Goal: Task Accomplishment & Management: Complete application form

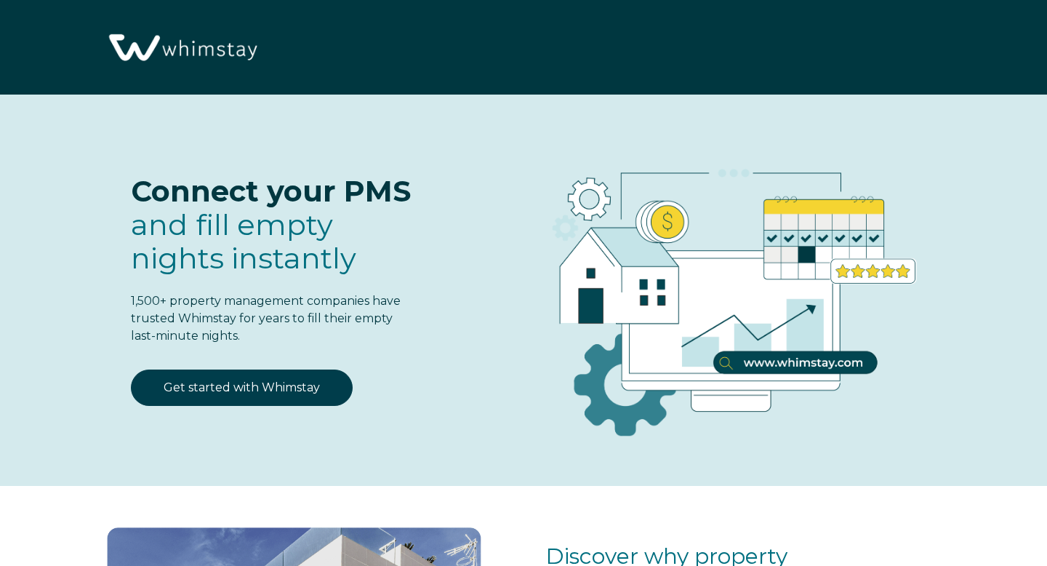
select select "US"
select select "Standard"
select select "US"
select select "Standard"
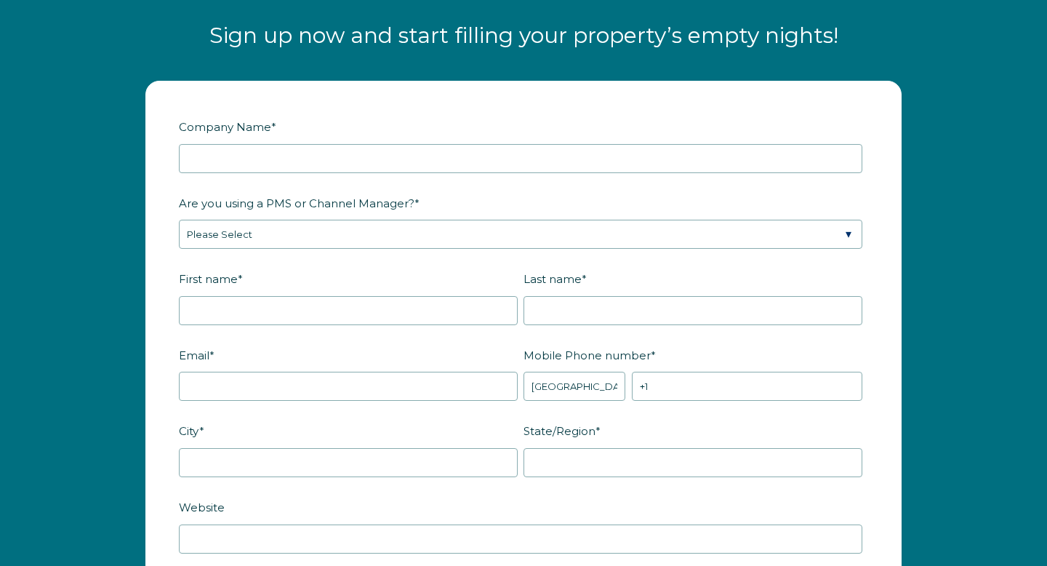
scroll to position [1773, 0]
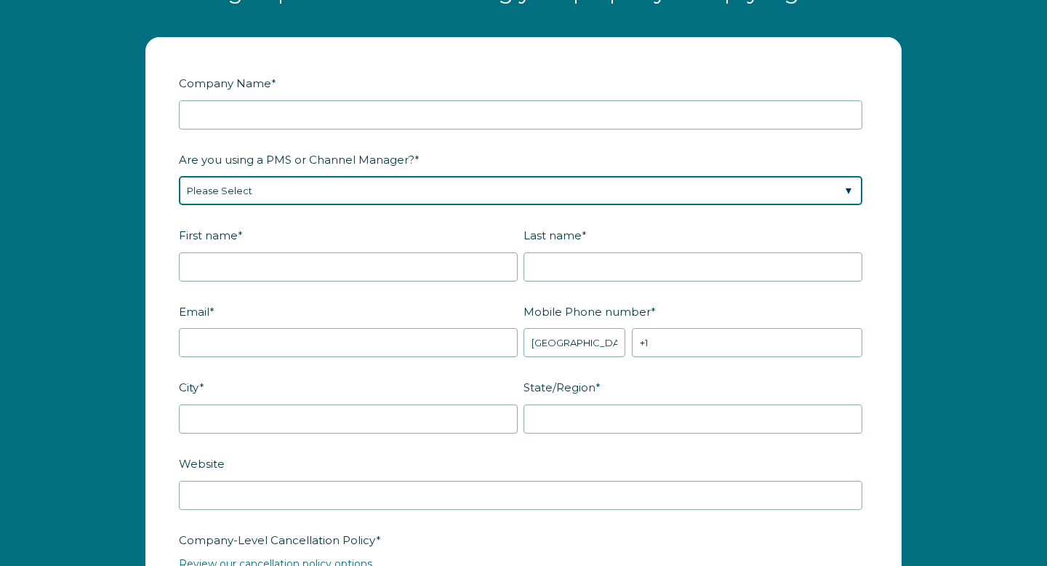
click at [458, 205] on select "Please Select Barefoot BookingPal Boost Brightside CiiRUS Escapia Guesty Hostaw…" at bounding box center [521, 190] width 684 height 29
select select "Not Listed"
click at [179, 190] on select "Please Select Barefoot BookingPal Boost Brightside CiiRUS Escapia Guesty Hostaw…" at bounding box center [521, 190] width 684 height 29
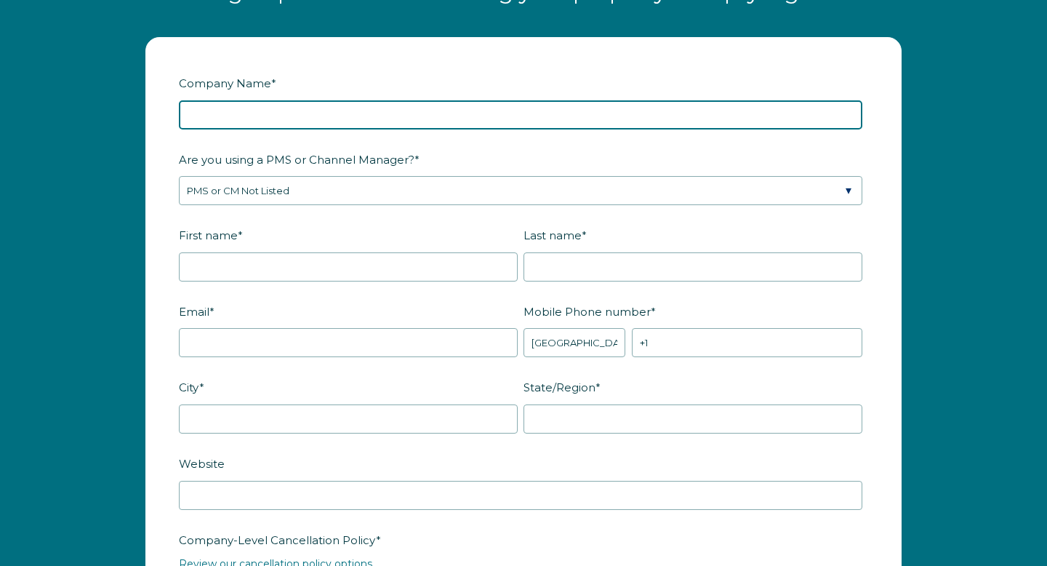
click at [257, 129] on input "Company Name *" at bounding box center [521, 114] width 684 height 29
type input "Dioche LLC"
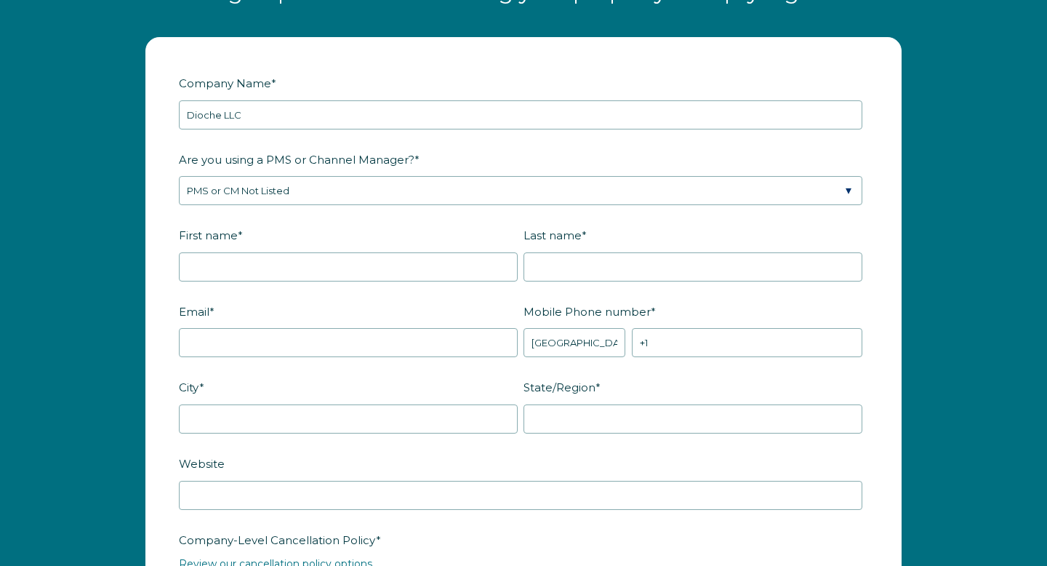
click at [266, 296] on fieldset "First name * Last name *" at bounding box center [524, 261] width 690 height 76
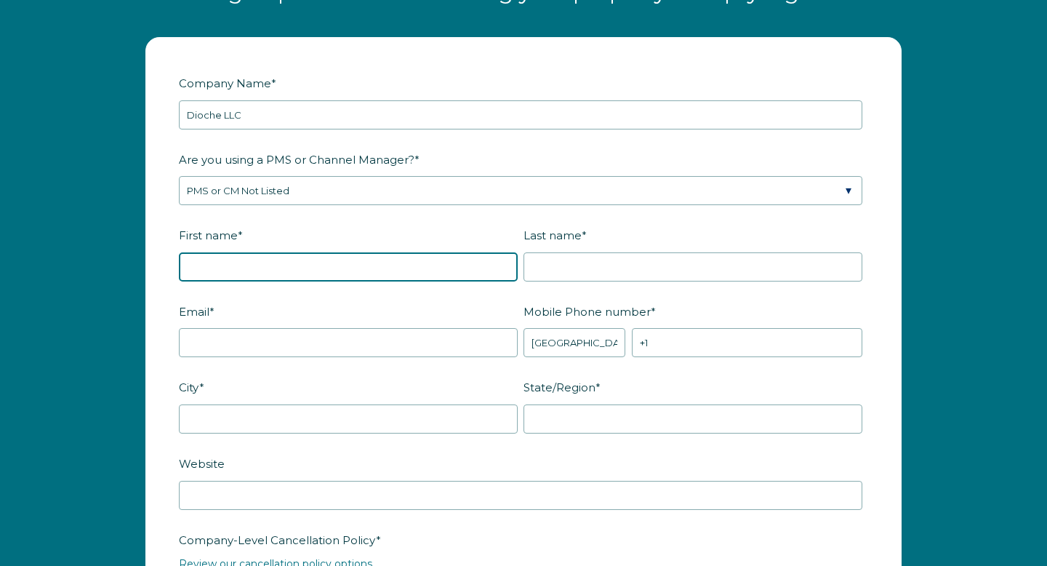
click at [274, 282] on input "First name *" at bounding box center [348, 266] width 339 height 29
type input "Javier"
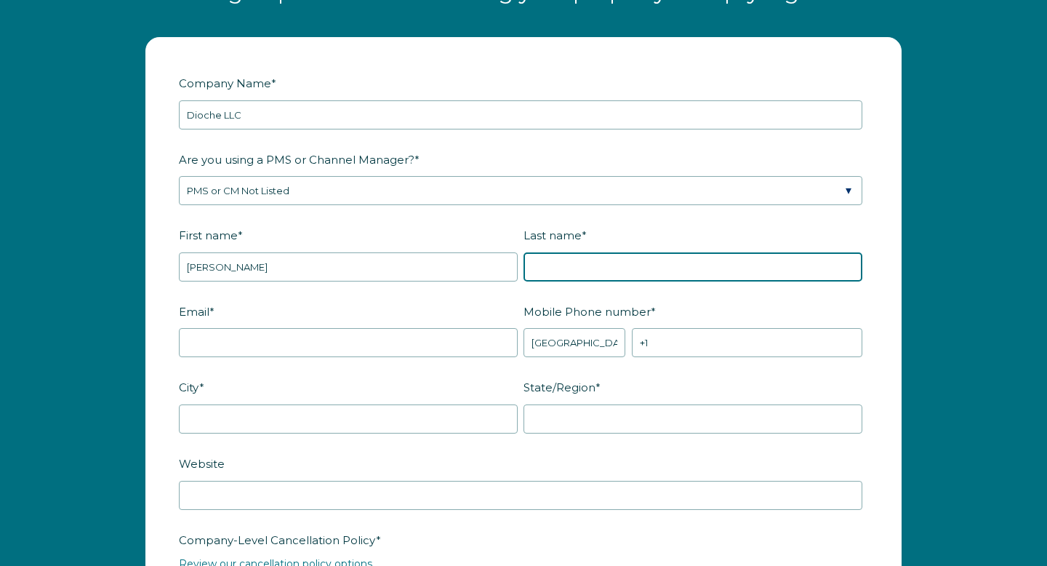
type input "Melendez"
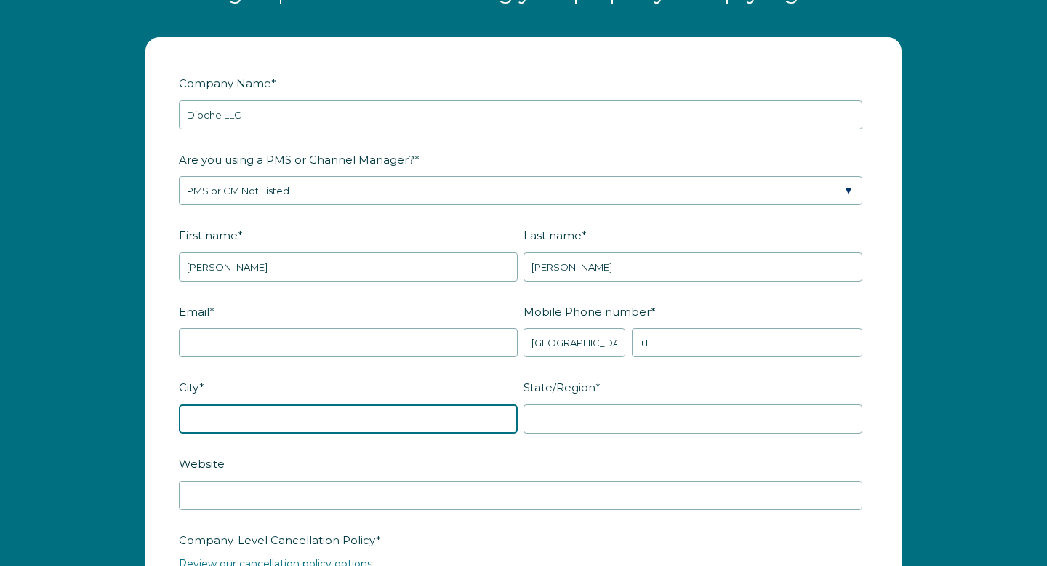
type input "Leander"
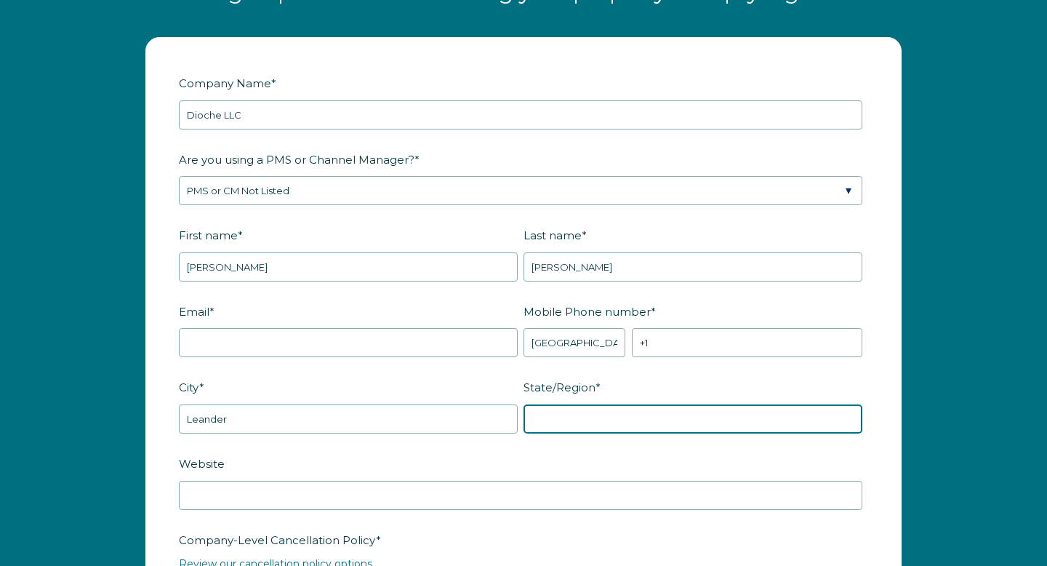
type input "TX"
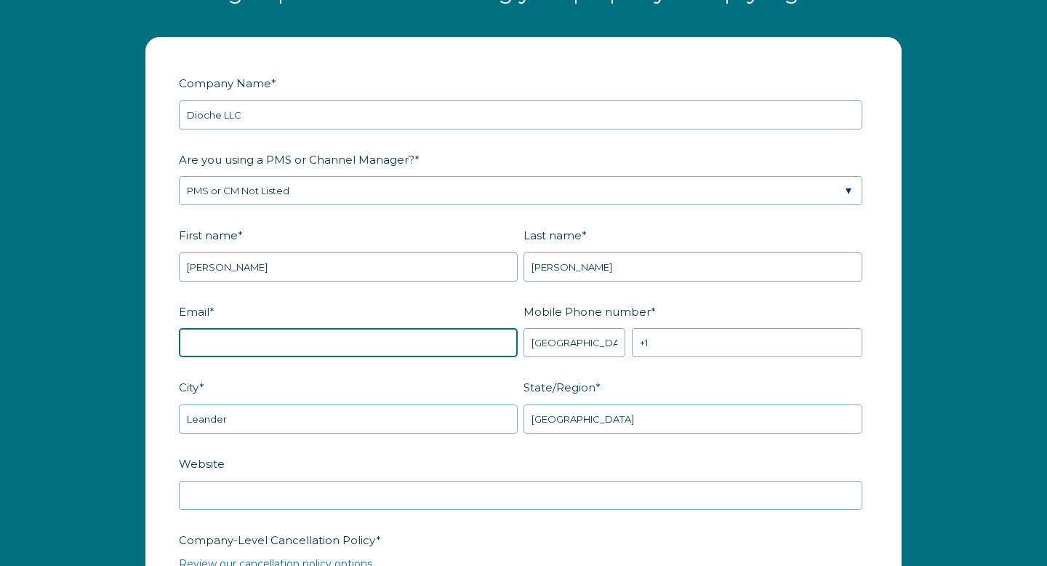
click at [385, 354] on input "Email *" at bounding box center [348, 342] width 339 height 29
type input "moonwarriorproperties@gmail.com"
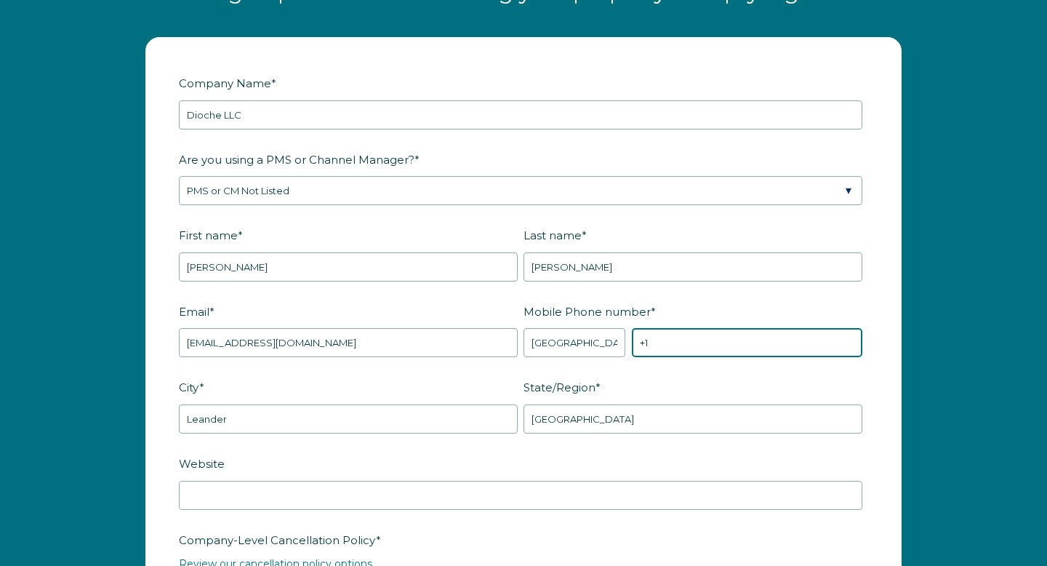
click at [676, 346] on input "+1" at bounding box center [747, 342] width 231 height 29
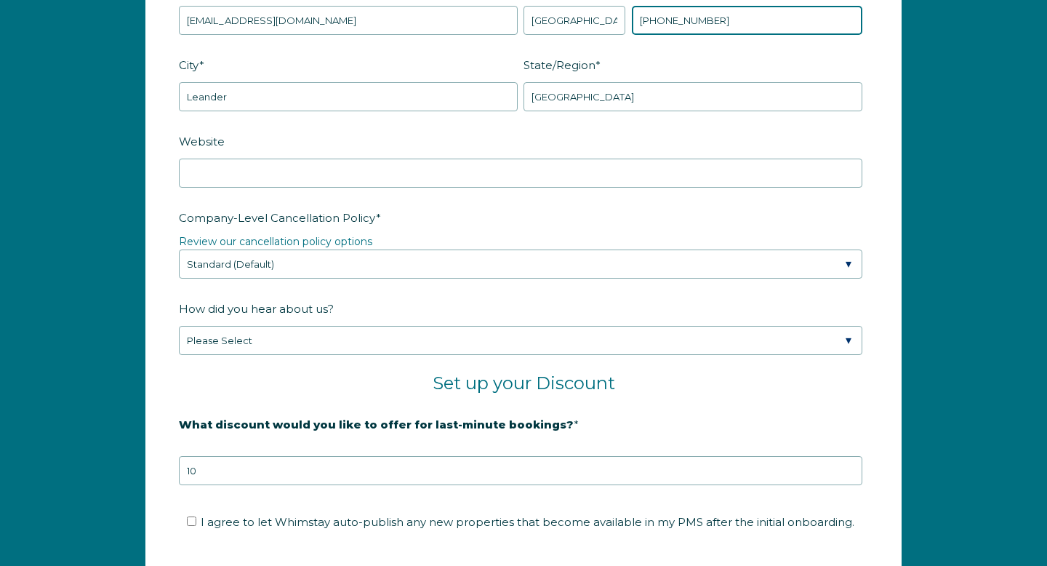
scroll to position [2098, 0]
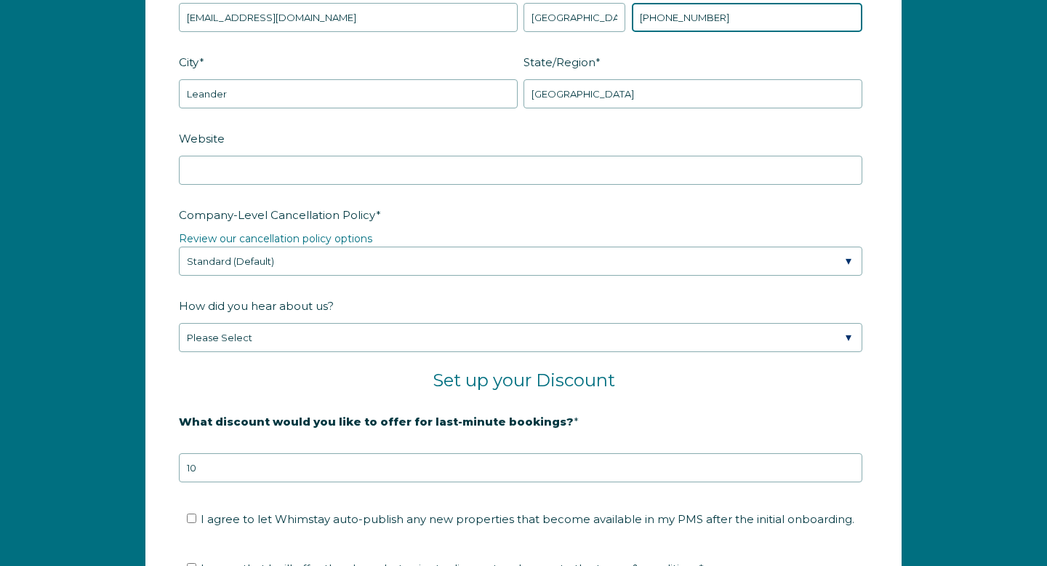
type input "+1 5129429230"
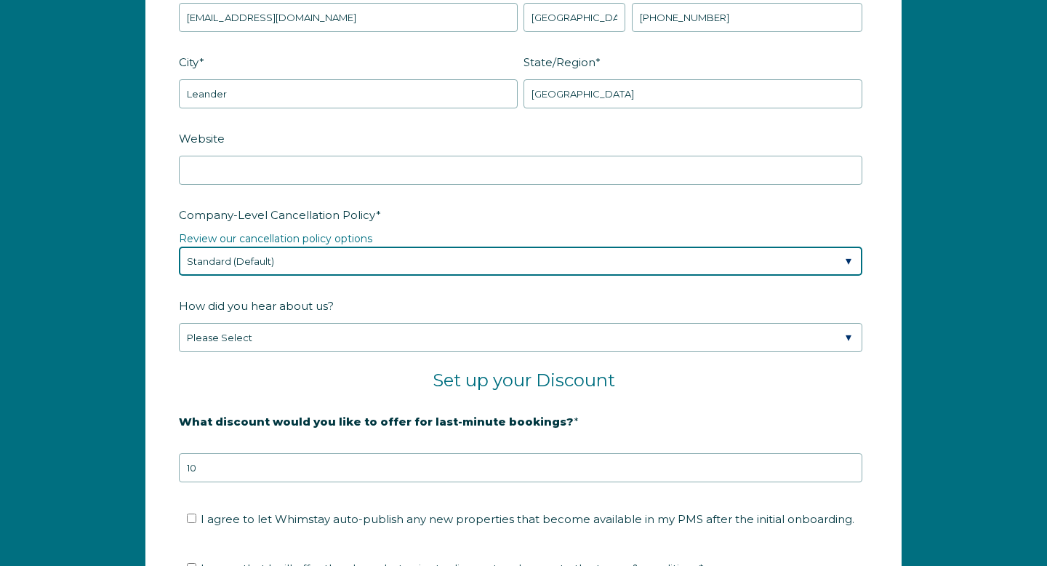
click at [326, 276] on select "Please Select Partial Standard (Default) Moderate Strict" at bounding box center [521, 261] width 684 height 29
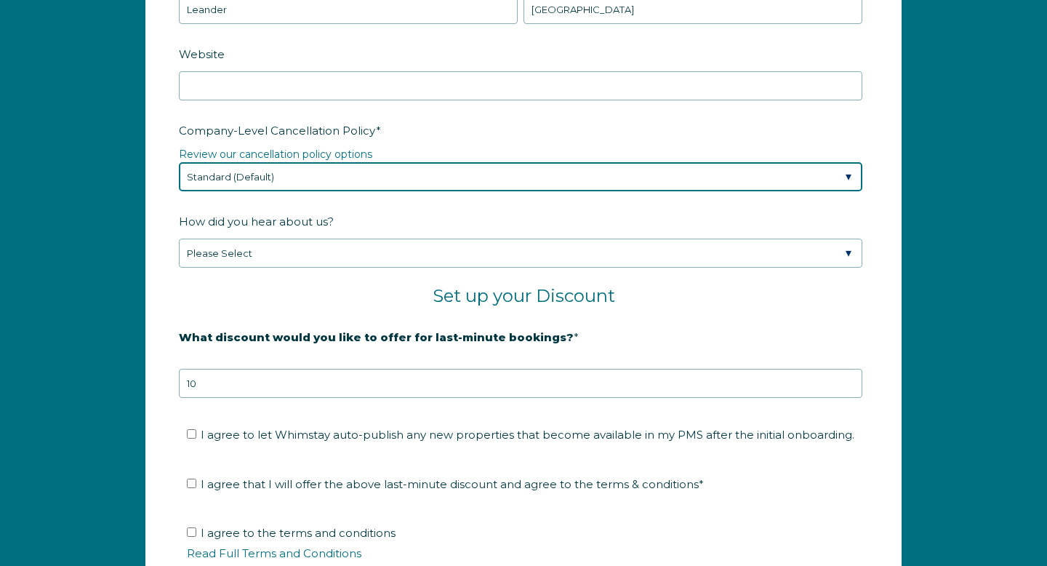
scroll to position [2184, 0]
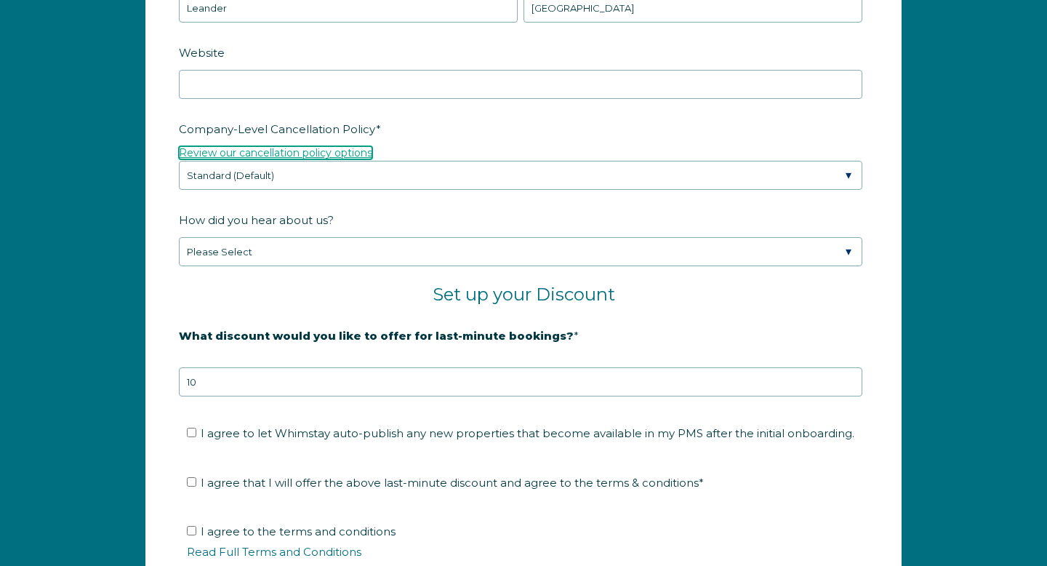
click at [359, 159] on link "Review our cancellation policy options" at bounding box center [275, 152] width 193 height 13
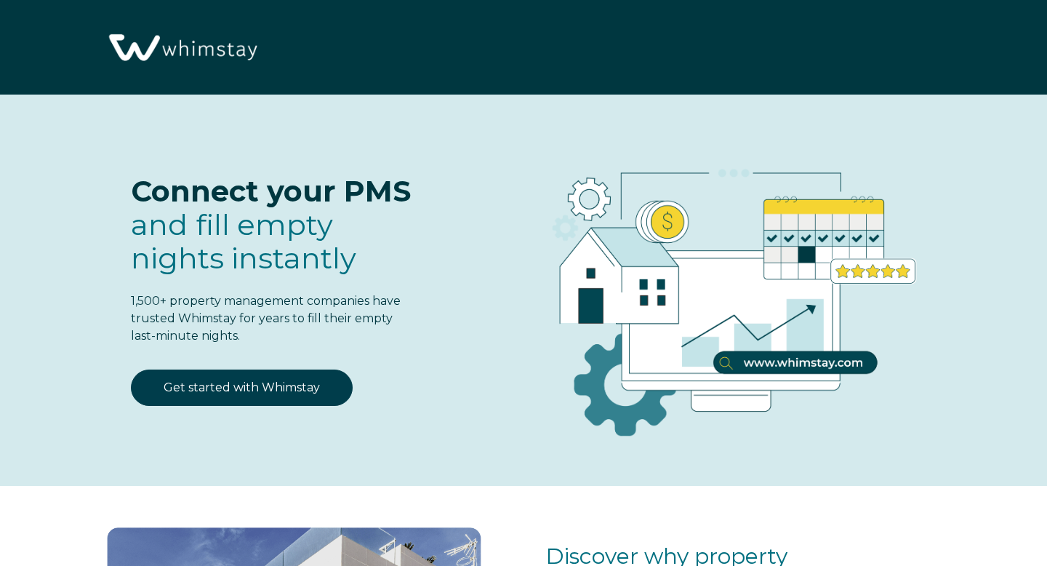
select select "US"
select select "Standard"
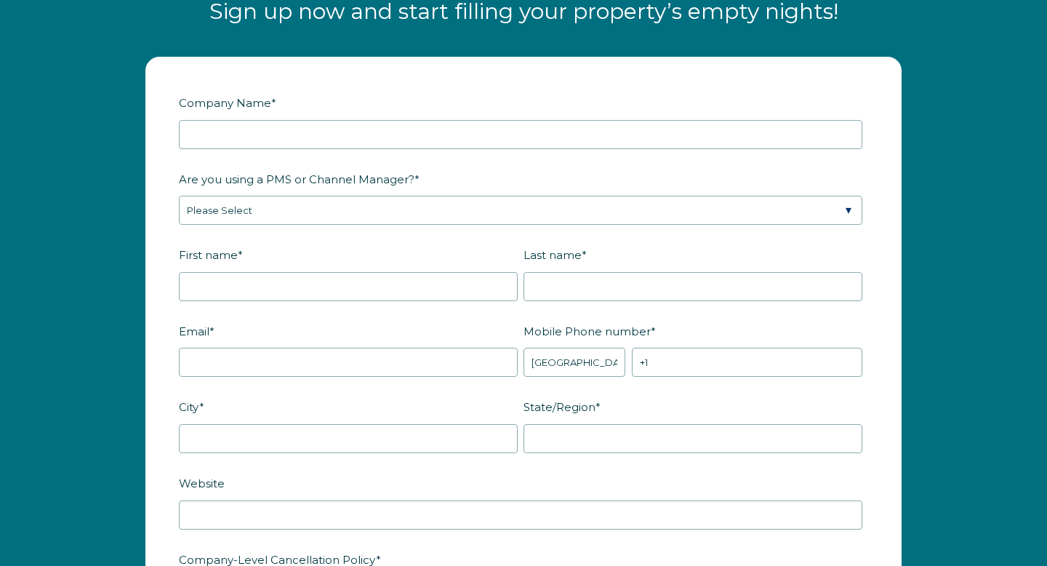
scroll to position [1748, 0]
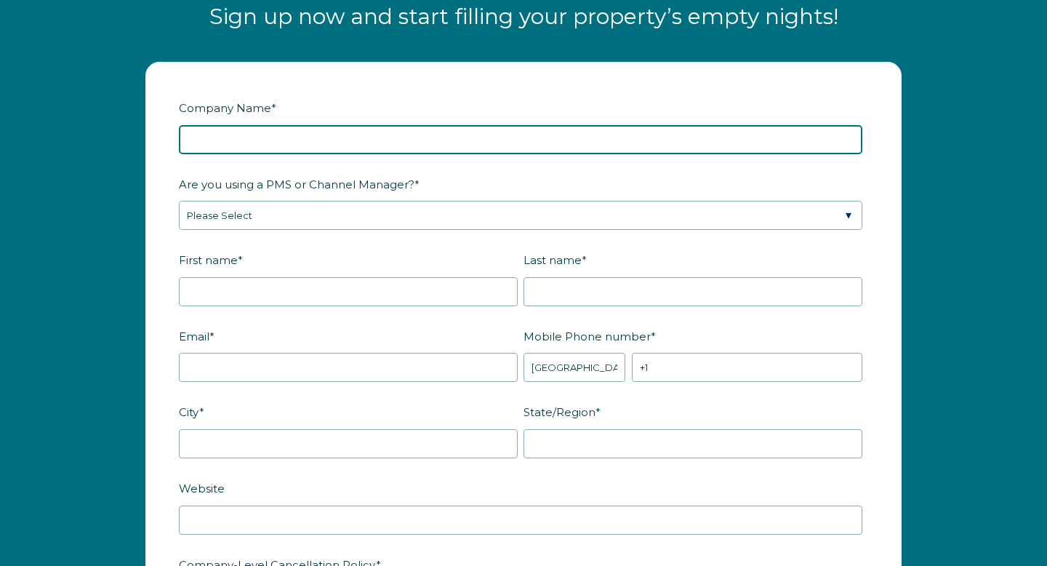
click at [439, 153] on input "Company Name *" at bounding box center [521, 139] width 684 height 29
type input "Dioche"
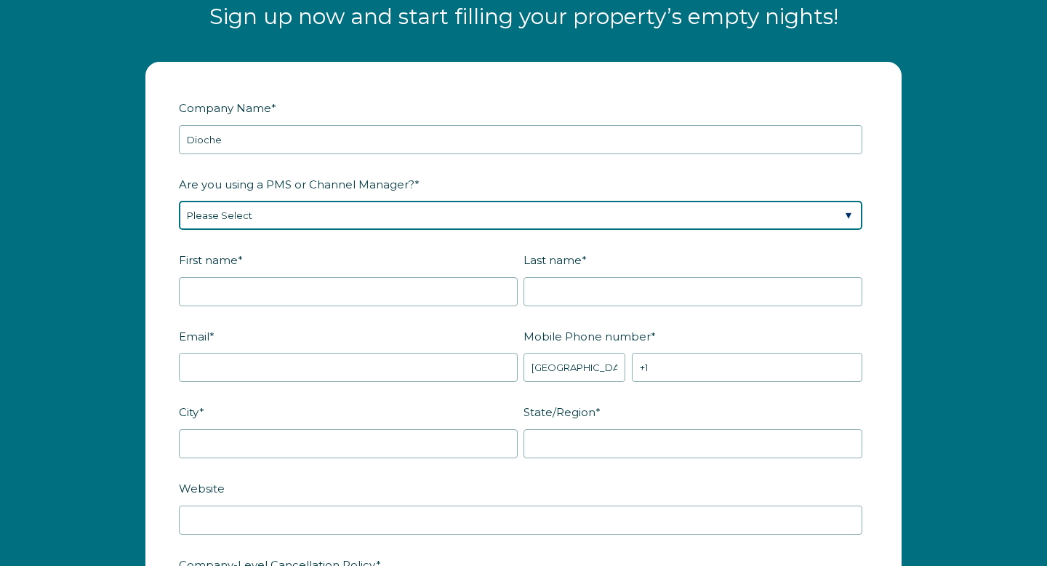
click at [332, 221] on select "Please Select Barefoot BookingPal Boost Brightside CiiRUS Escapia Guesty Hostaw…" at bounding box center [521, 215] width 684 height 29
select select "Not Listed"
click at [179, 215] on select "Please Select Barefoot BookingPal Boost Brightside CiiRUS Escapia Guesty Hostaw…" at bounding box center [521, 215] width 684 height 29
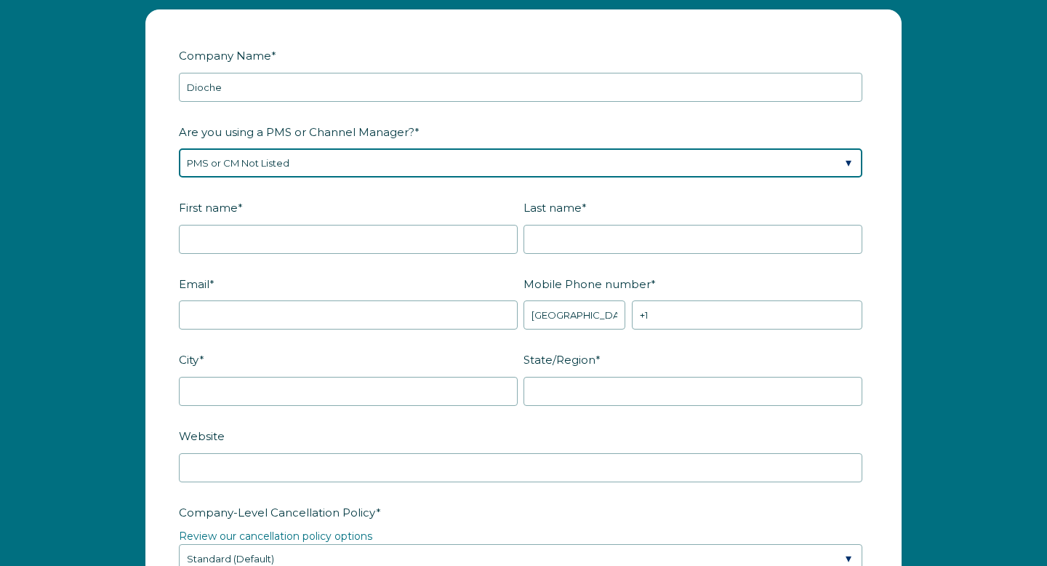
scroll to position [1804, 0]
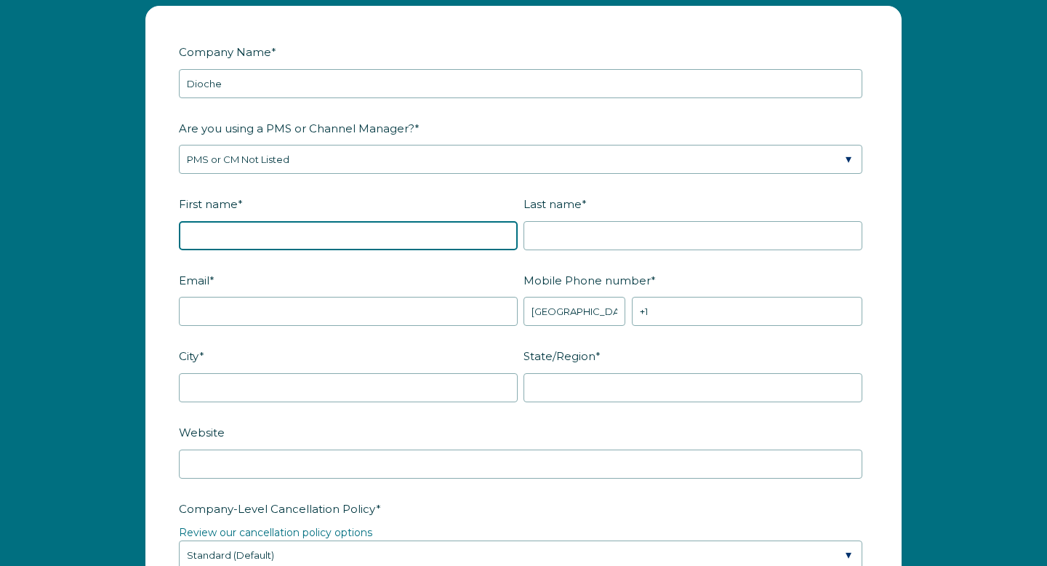
click at [252, 250] on input "First name *" at bounding box center [348, 235] width 339 height 29
type input "Javier"
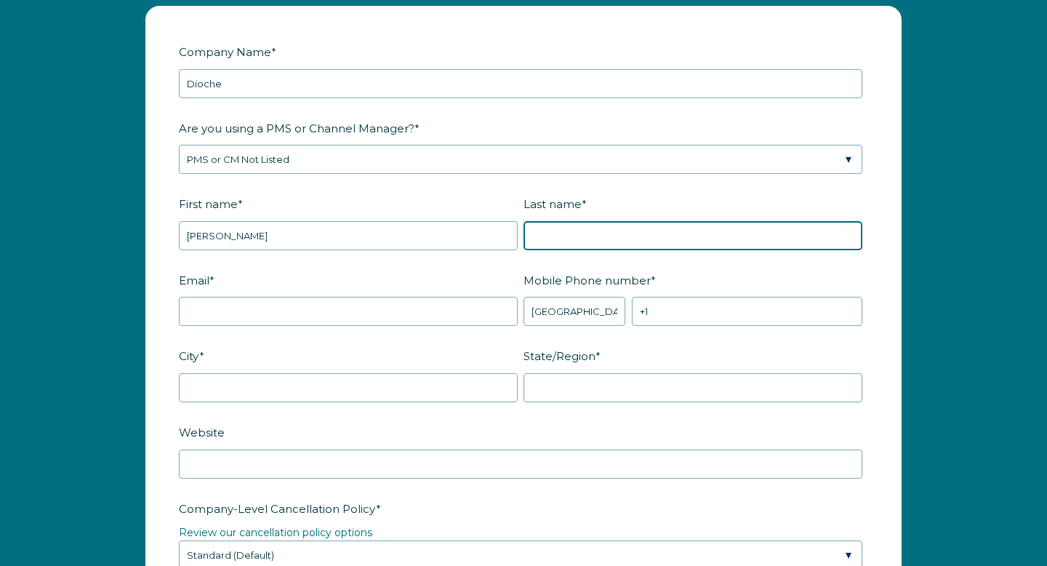
type input "Melendez"
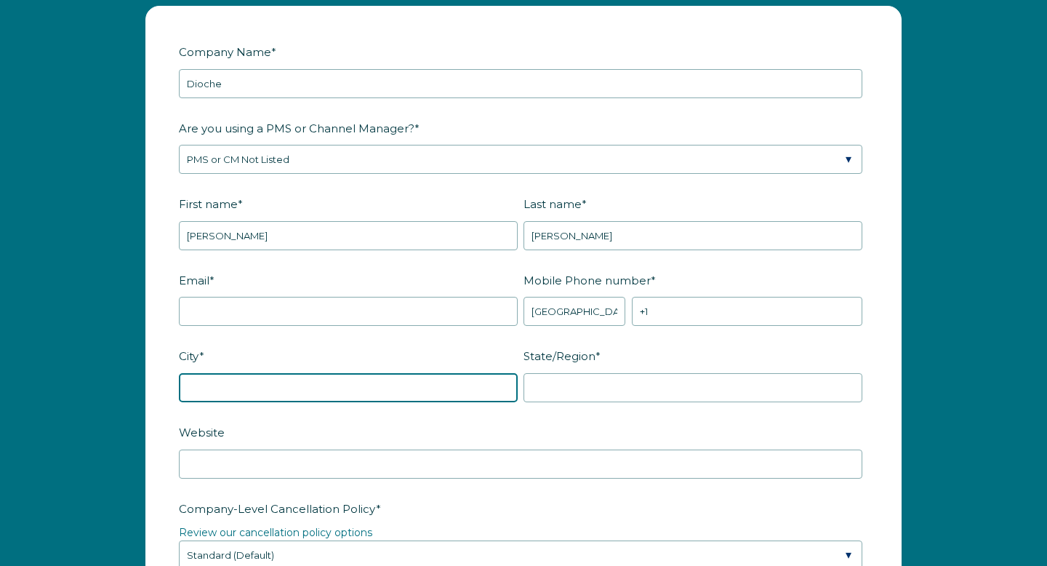
type input "Leander"
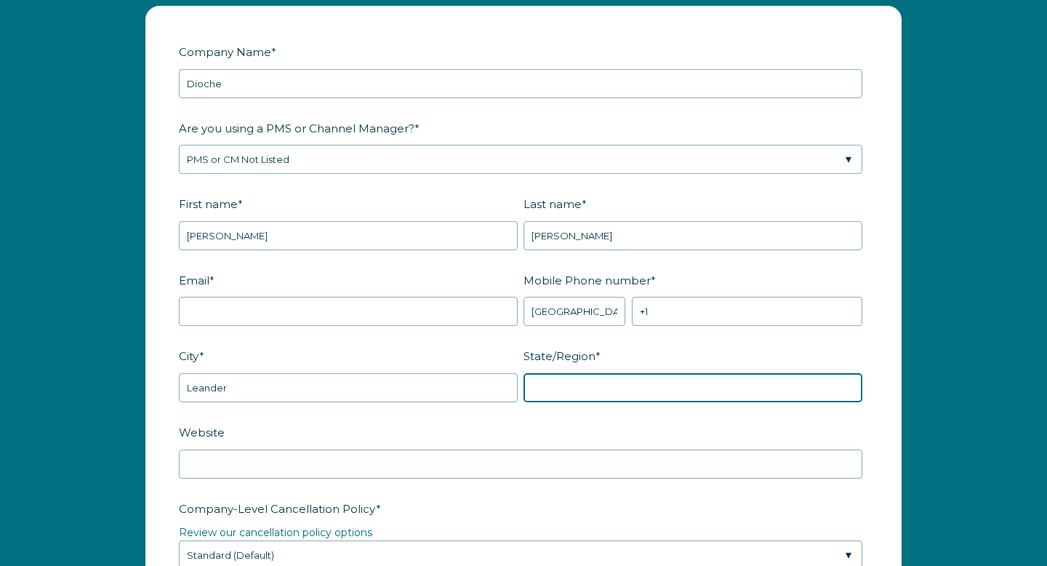
type input "TX"
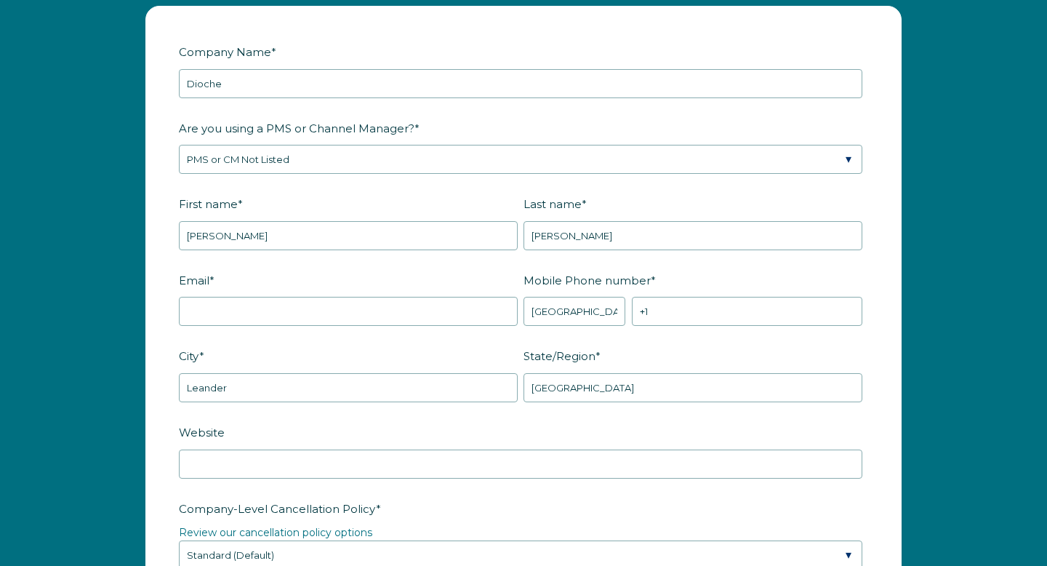
click at [306, 340] on fieldset "Email * Mobile Phone number * * Afghanistan (‫افغانستان‬‎) Albania (Shqipëri) A…" at bounding box center [524, 306] width 690 height 76
click at [313, 326] on input "Email *" at bounding box center [348, 311] width 339 height 29
type input "moonwarriorproperties@gmail.com"
click at [692, 315] on input "+1" at bounding box center [747, 311] width 231 height 29
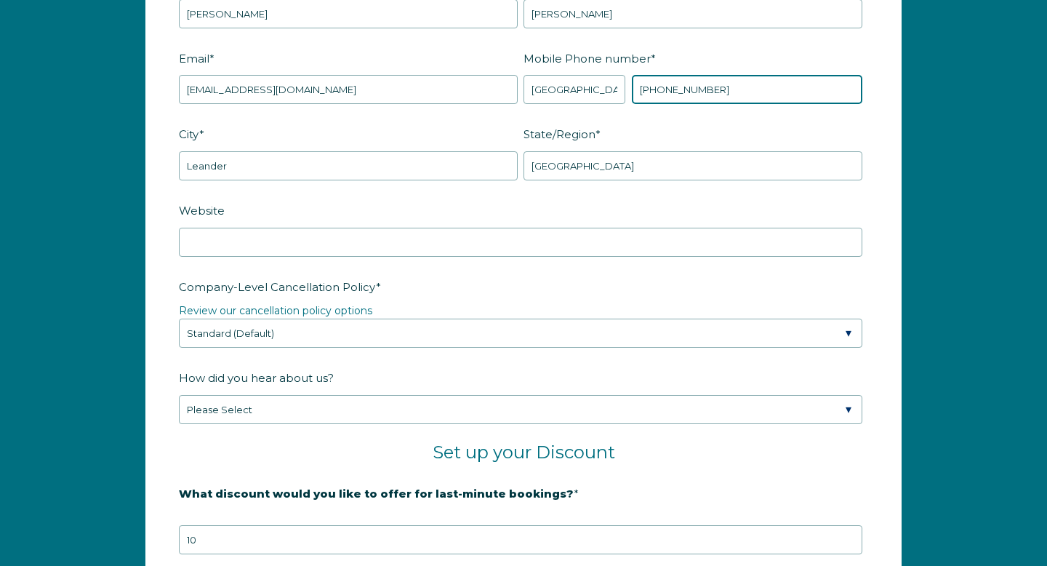
scroll to position [2040, 0]
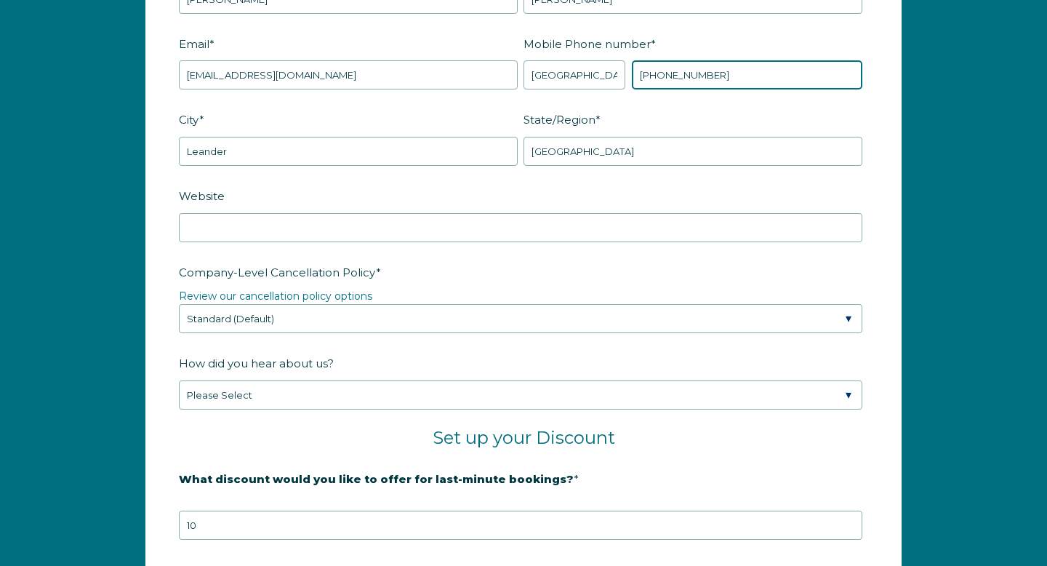
type input "+1 5129429230"
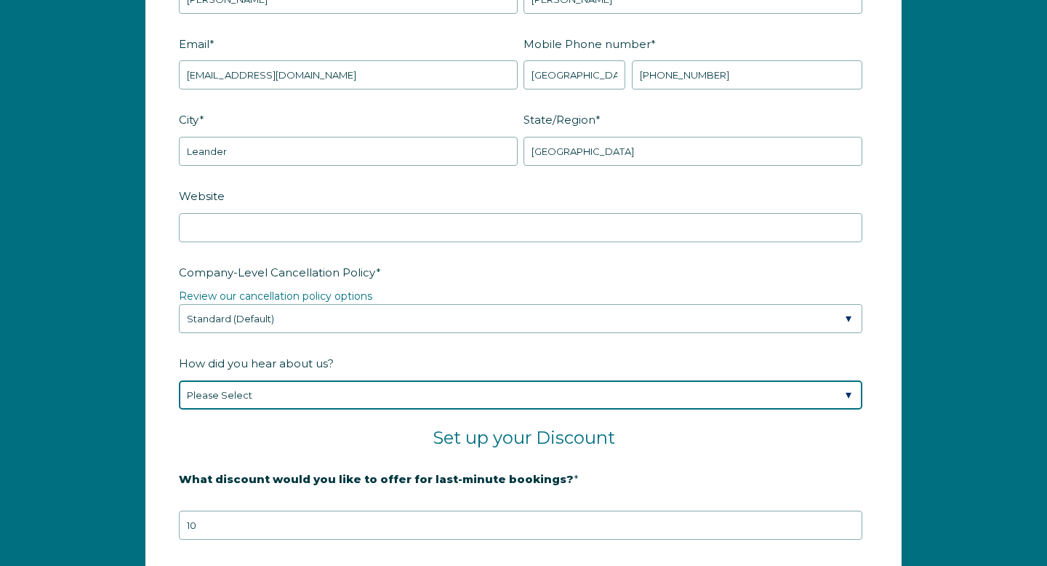
click at [423, 410] on select "Please Select Found Whimstay through a Google search Spoke to a Whimstay salesp…" at bounding box center [521, 394] width 684 height 29
select select "Podcast"
click at [179, 394] on select "Please Select Found Whimstay through a Google search Spoke to a Whimstay salesp…" at bounding box center [521, 394] width 684 height 29
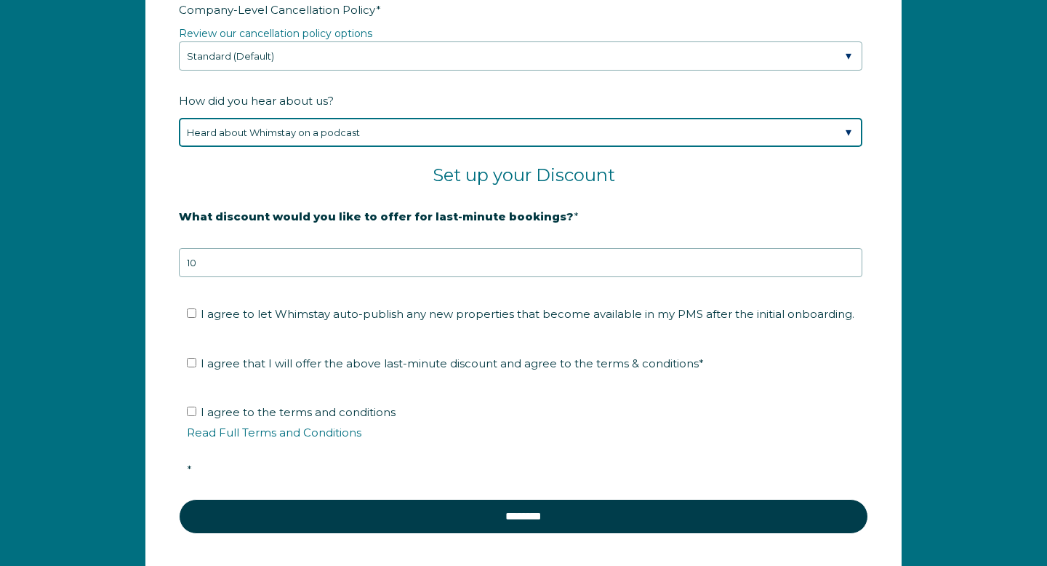
scroll to position [2353, 0]
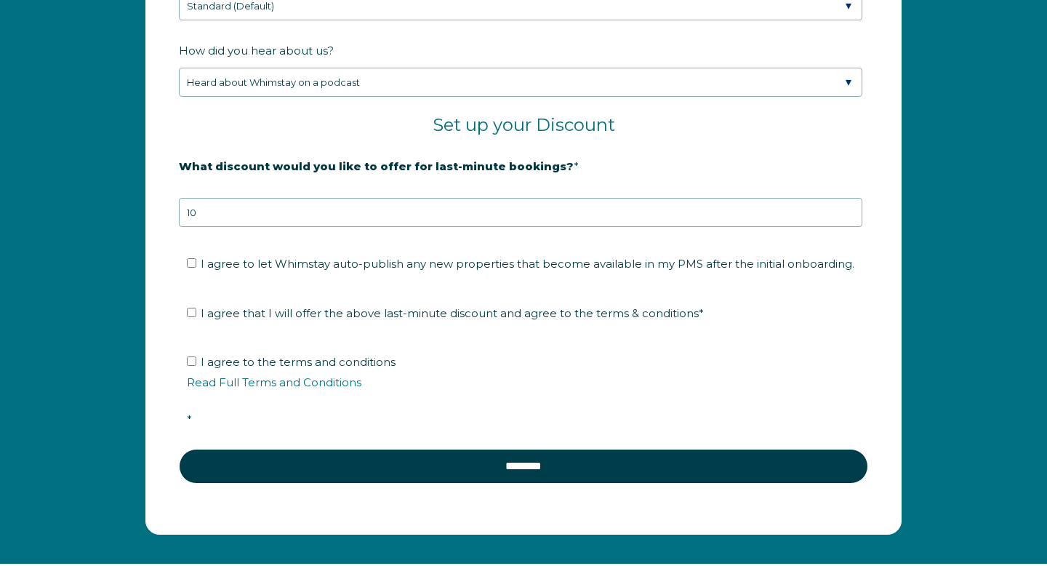
click at [550, 135] on span "Set up your Discount" at bounding box center [524, 124] width 183 height 21
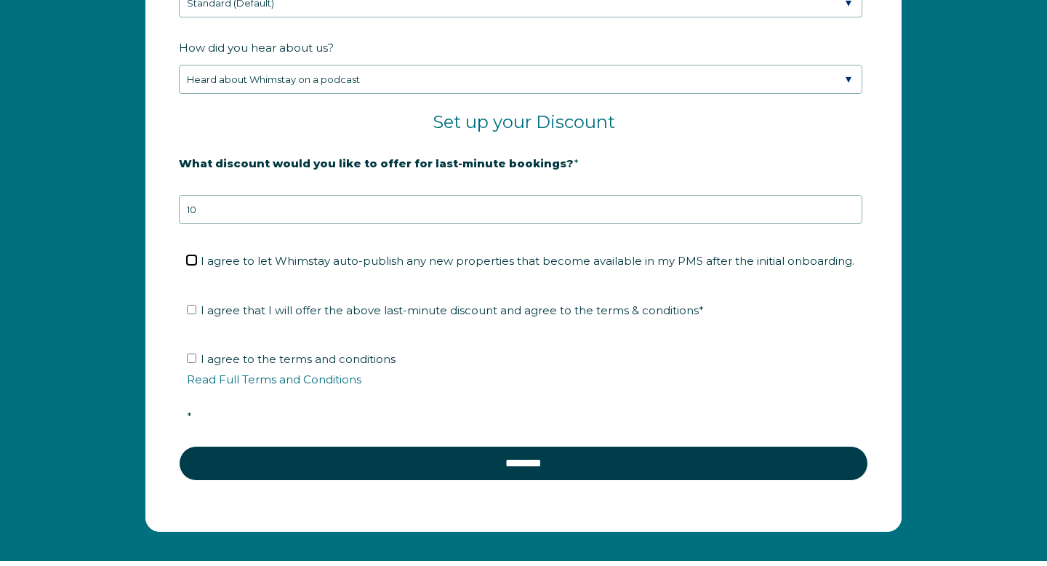
click at [193, 265] on input "I agree to let Whimstay auto-publish any new properties that become available i…" at bounding box center [191, 259] width 9 height 9
checkbox input "true"
click at [199, 317] on label "I agree that I will offer the above last-minute discount and agree to the terms…" at bounding box center [445, 310] width 517 height 14
click at [196, 314] on input "I agree that I will offer the above last-minute discount and agree to the terms…" at bounding box center [191, 309] width 9 height 9
checkbox input "true"
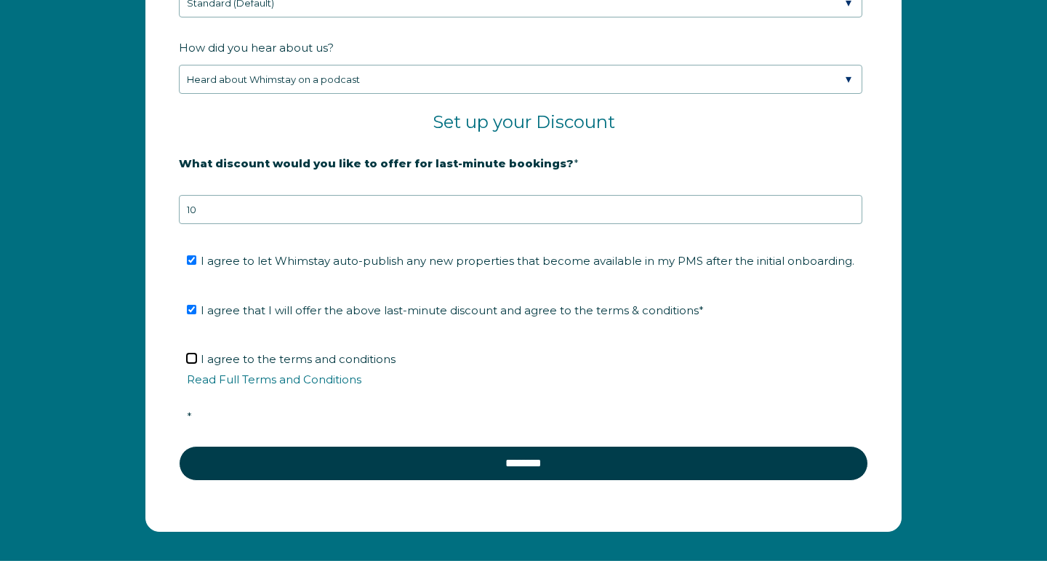
click at [192, 363] on input "I agree to the terms and conditions Read Full Terms and Conditions *" at bounding box center [191, 358] width 9 height 9
checkbox input "true"
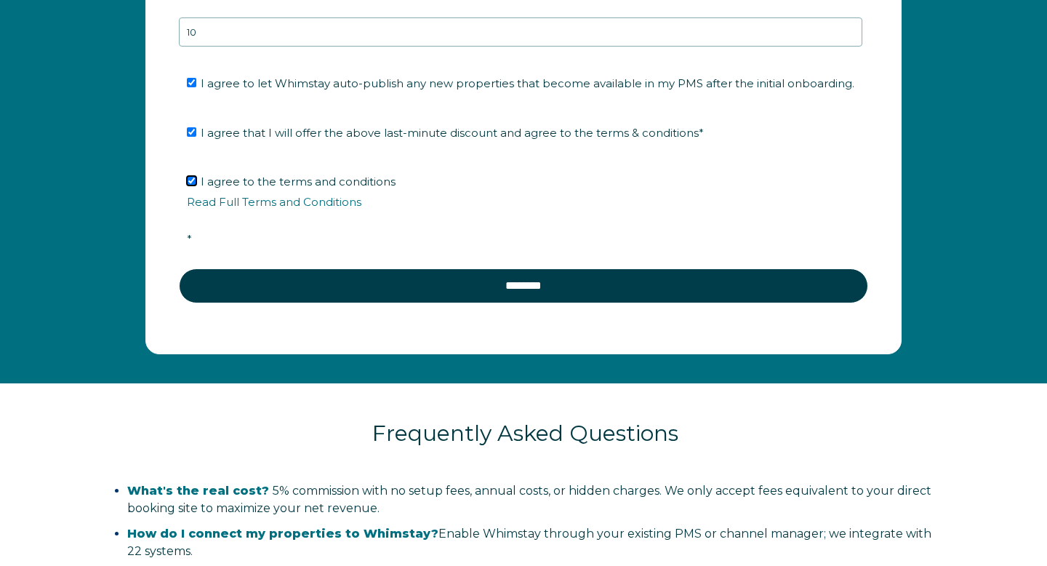
scroll to position [2534, 0]
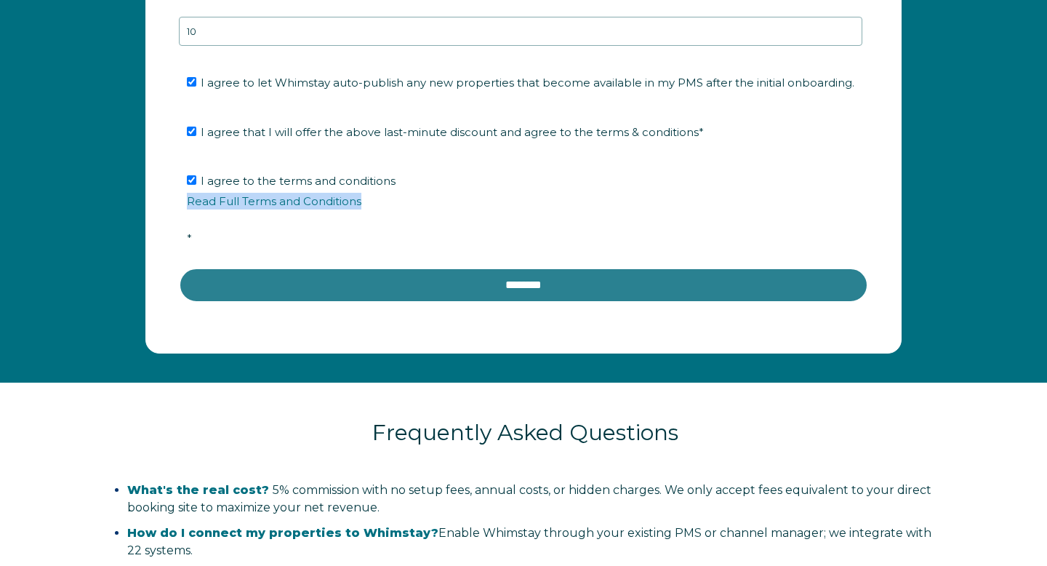
click at [482, 302] on input "********" at bounding box center [524, 285] width 690 height 35
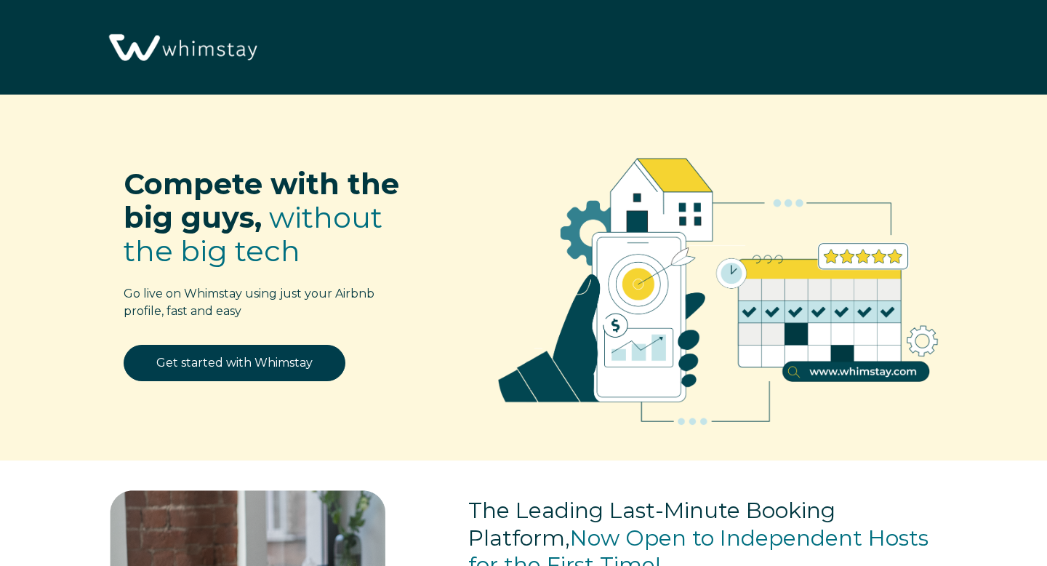
select select "US"
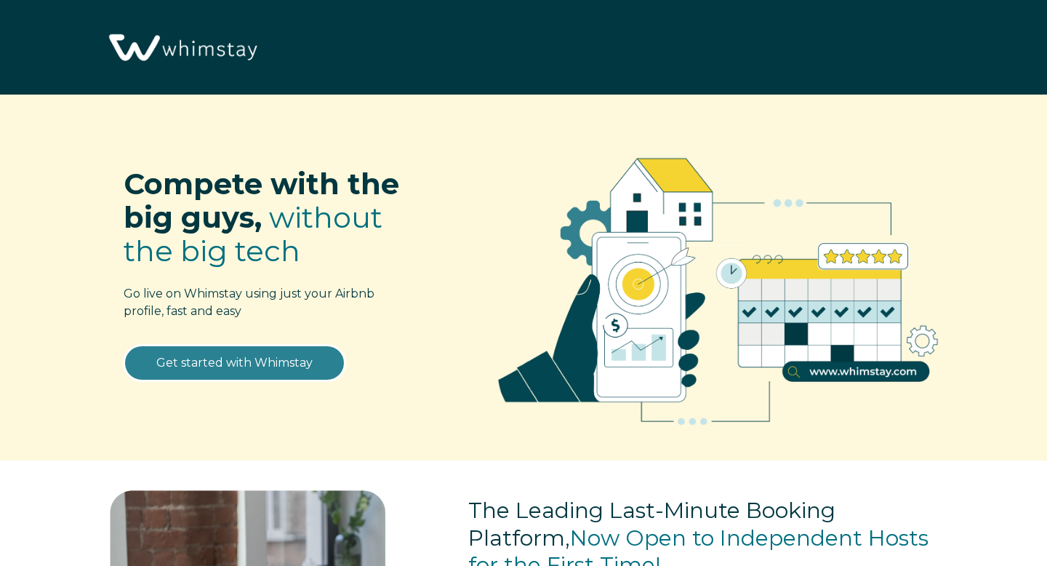
click at [274, 356] on link "Get started with Whimstay" at bounding box center [235, 363] width 222 height 36
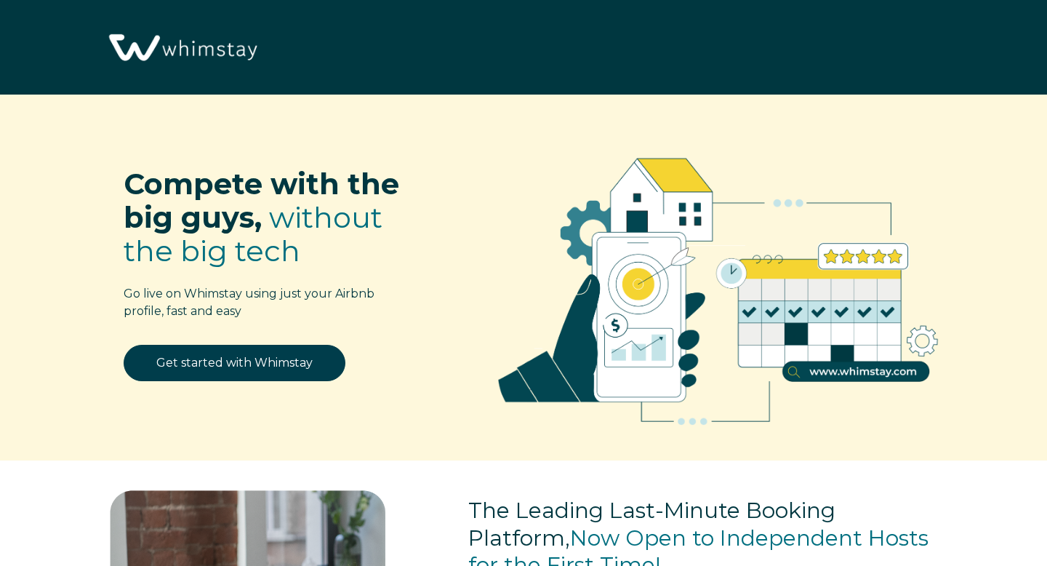
scroll to position [1738, 0]
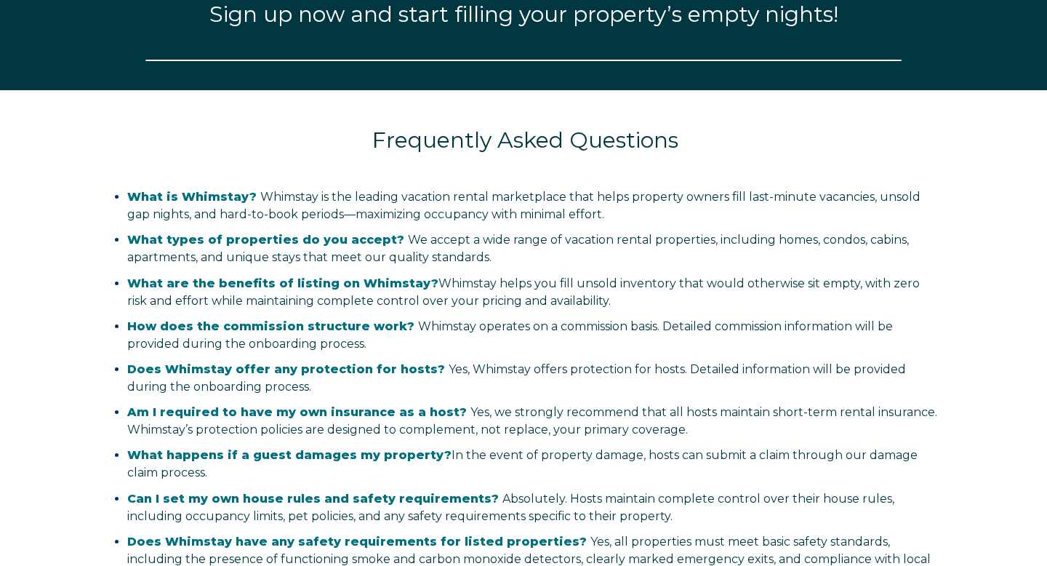
select select "US"
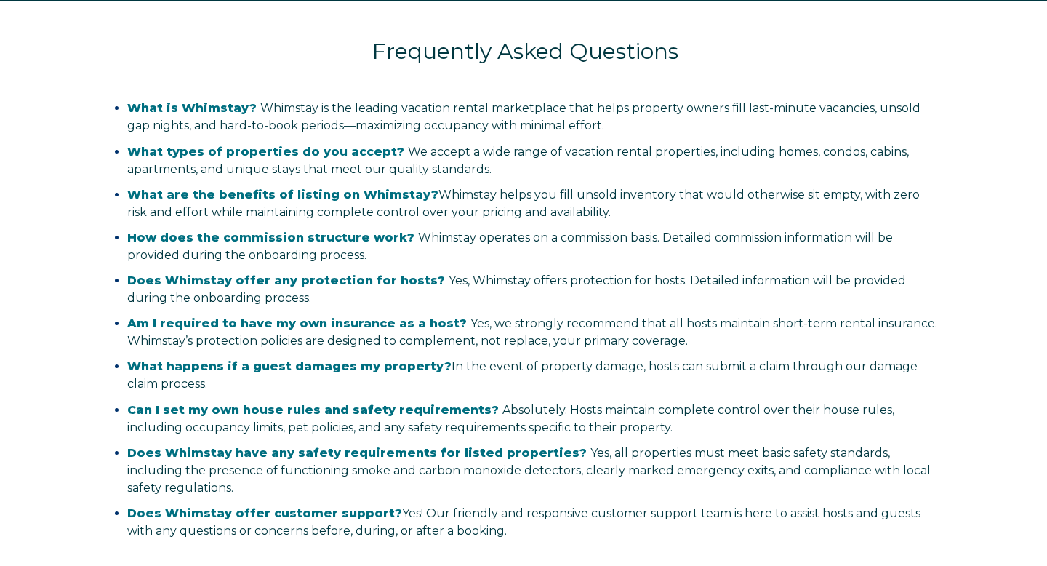
scroll to position [2833, 0]
